Goal: Task Accomplishment & Management: Use online tool/utility

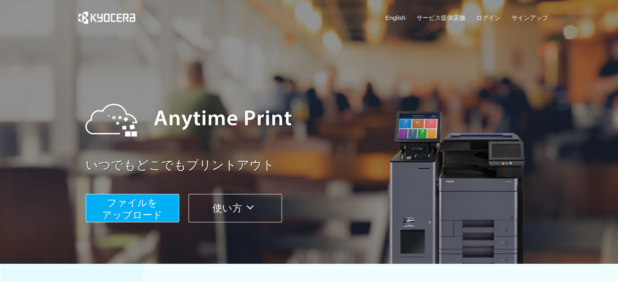
click at [162, 206] on button "ファイルを ​​アップロード" at bounding box center [132, 208] width 93 height 28
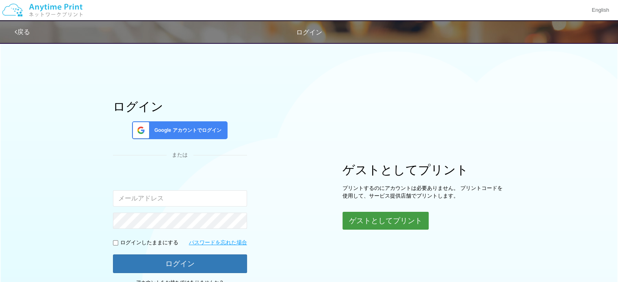
click at [378, 226] on button "ゲストとしてプリント" at bounding box center [385, 221] width 86 height 18
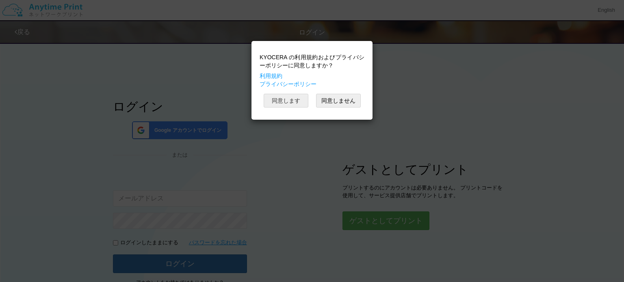
click at [289, 104] on button "同意します" at bounding box center [286, 101] width 45 height 14
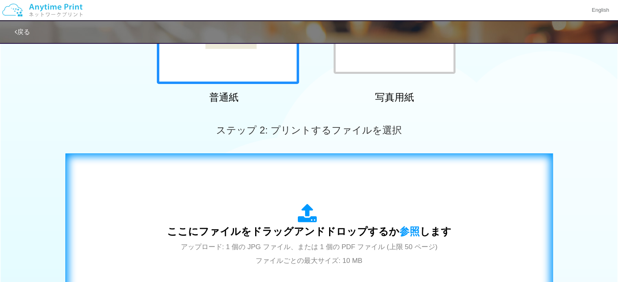
scroll to position [203, 0]
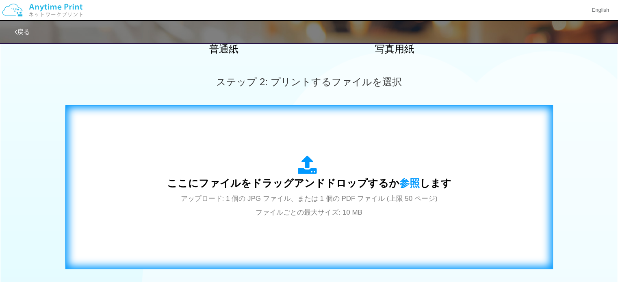
click at [281, 187] on span "ここにファイルをドラッグアンドドロップするか 参照 します" at bounding box center [309, 183] width 284 height 11
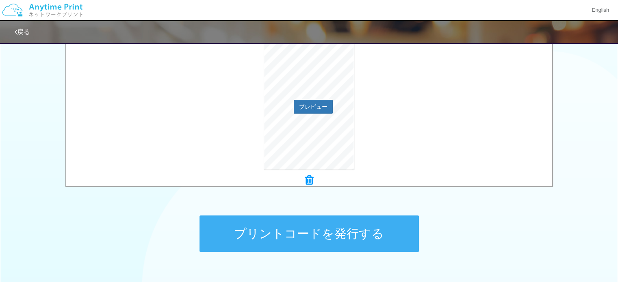
scroll to position [335, 0]
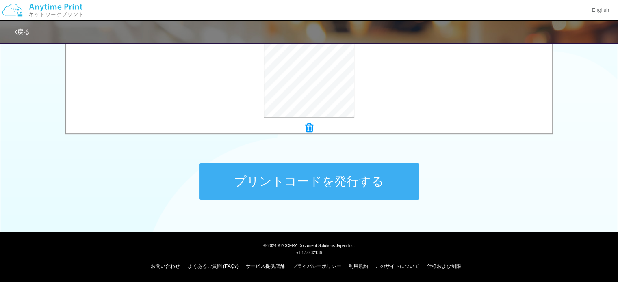
click at [319, 180] on button "プリントコードを発行する" at bounding box center [308, 181] width 219 height 37
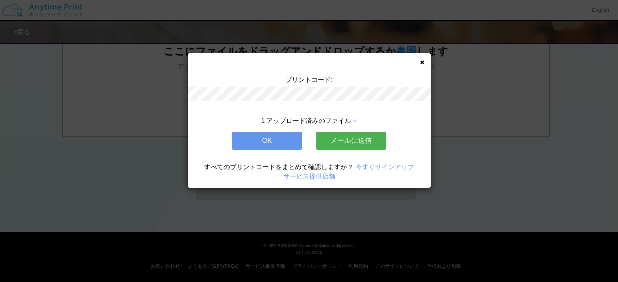
scroll to position [0, 0]
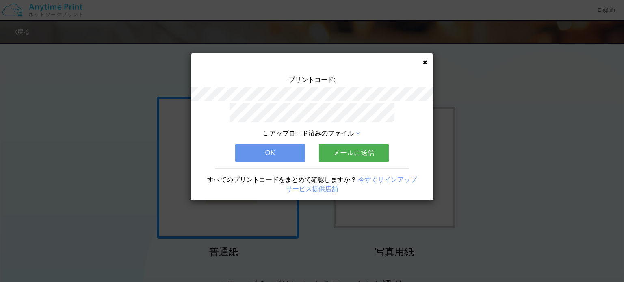
click at [258, 149] on button "OK" at bounding box center [270, 153] width 70 height 18
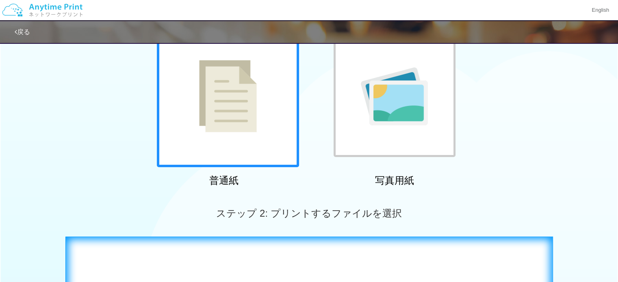
scroll to position [203, 0]
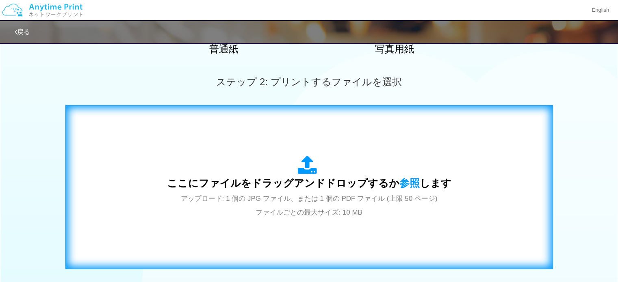
click at [318, 187] on span "ここにファイルをドラッグアンドドロップするか 参照 します" at bounding box center [309, 183] width 284 height 11
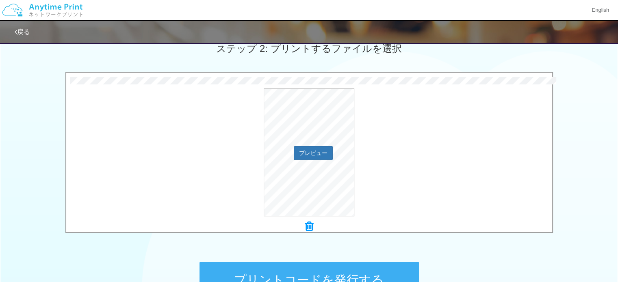
scroll to position [284, 0]
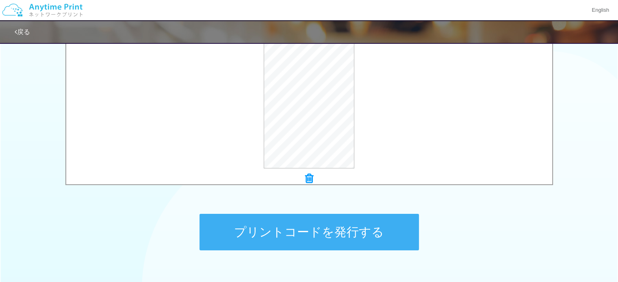
click at [322, 225] on button "プリントコードを発行する" at bounding box center [308, 232] width 219 height 37
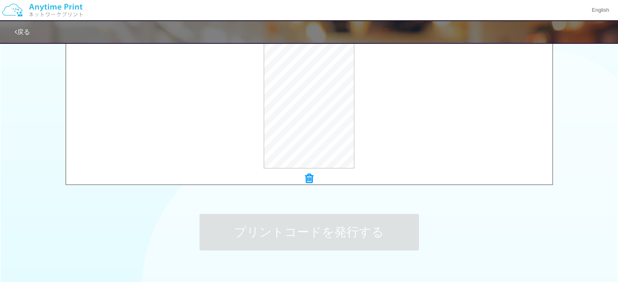
scroll to position [0, 0]
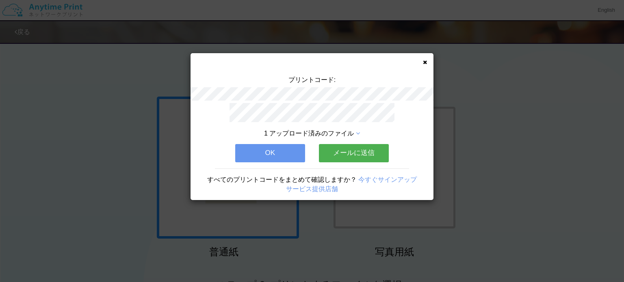
click at [258, 149] on button "OK" at bounding box center [270, 153] width 70 height 18
